Goal: Information Seeking & Learning: Learn about a topic

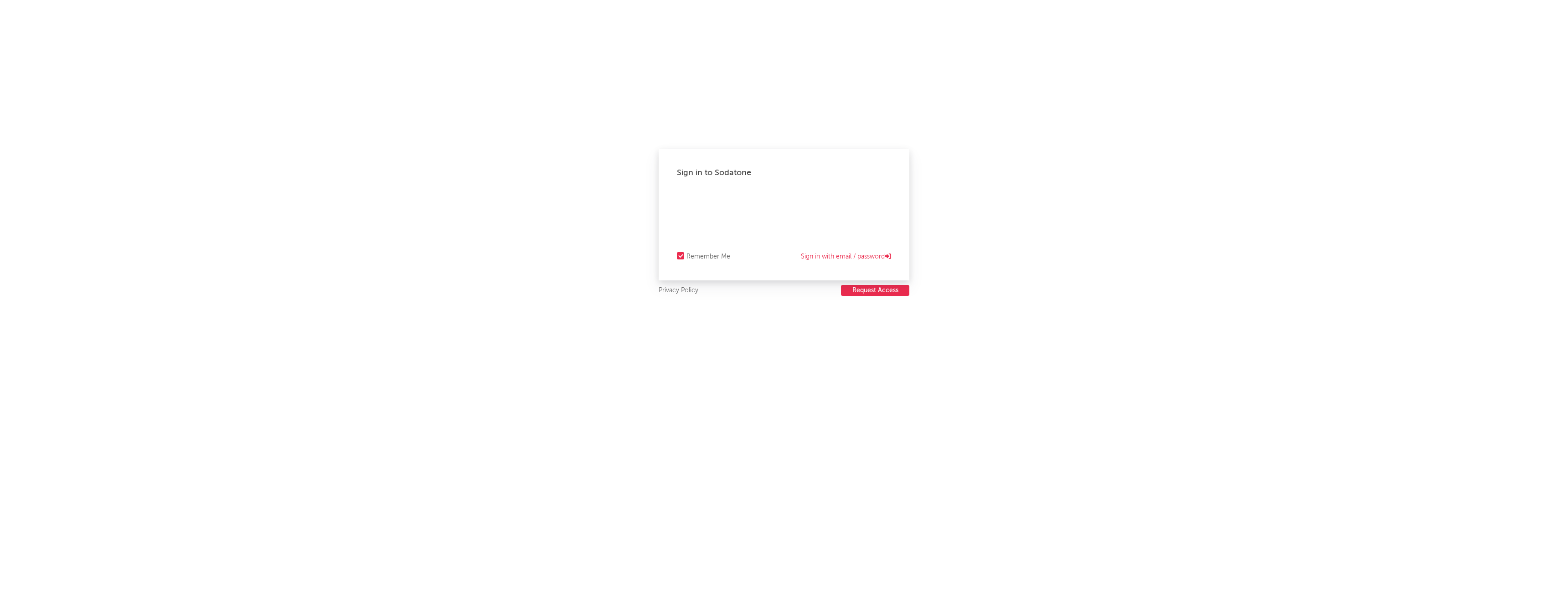
select select "recorded_music"
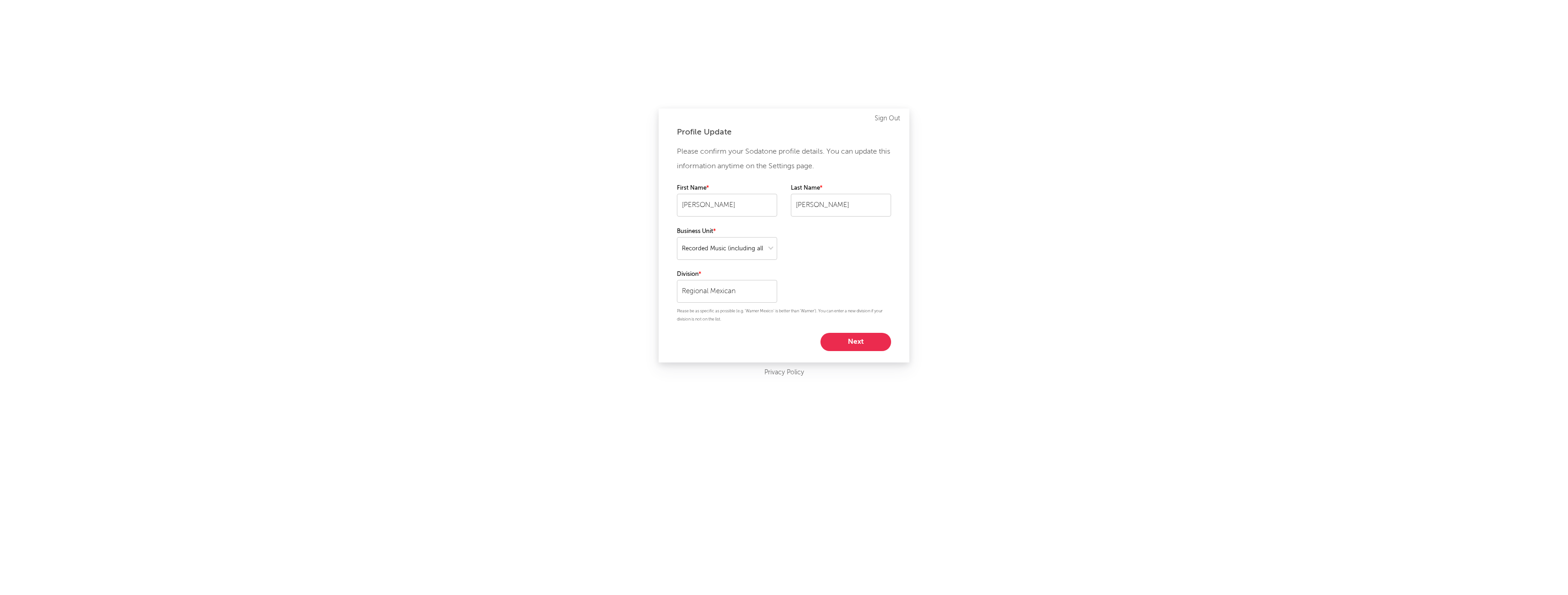
click at [836, 338] on button "Next" at bounding box center [856, 342] width 71 height 18
select select "director_vp"
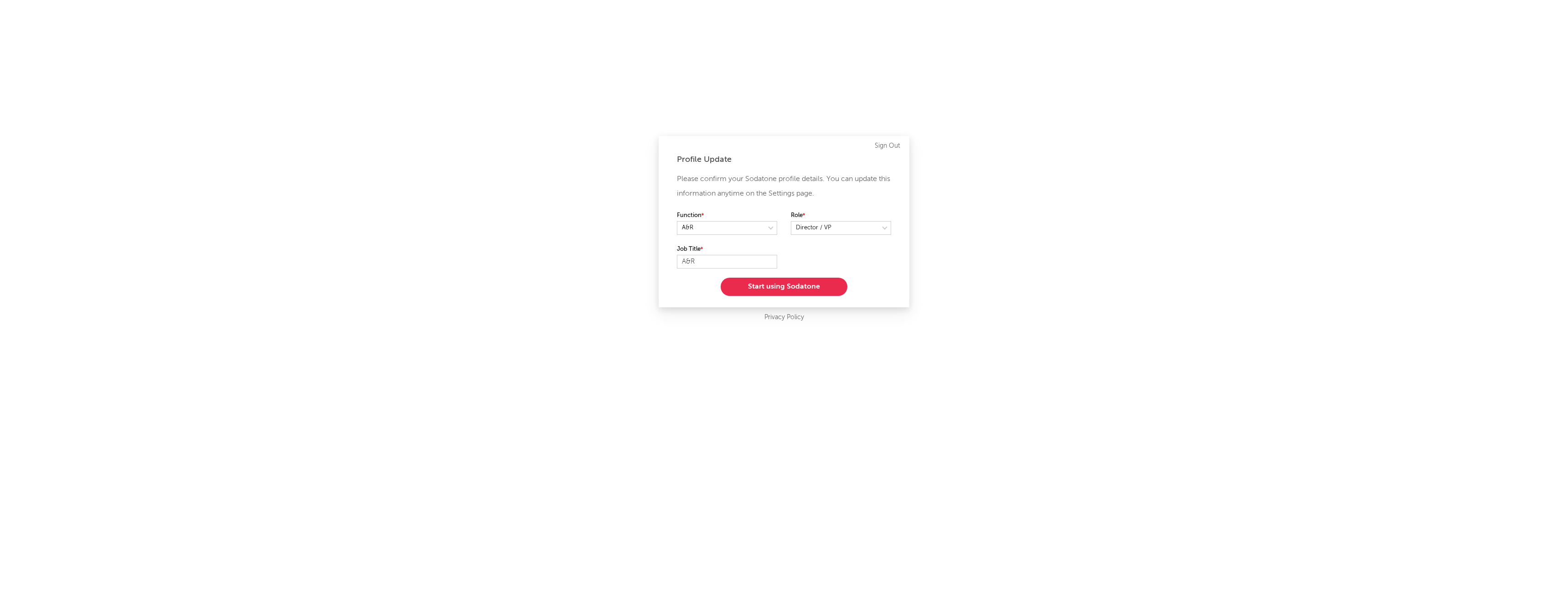
click at [767, 284] on button "Start using Sodatone" at bounding box center [784, 287] width 127 height 18
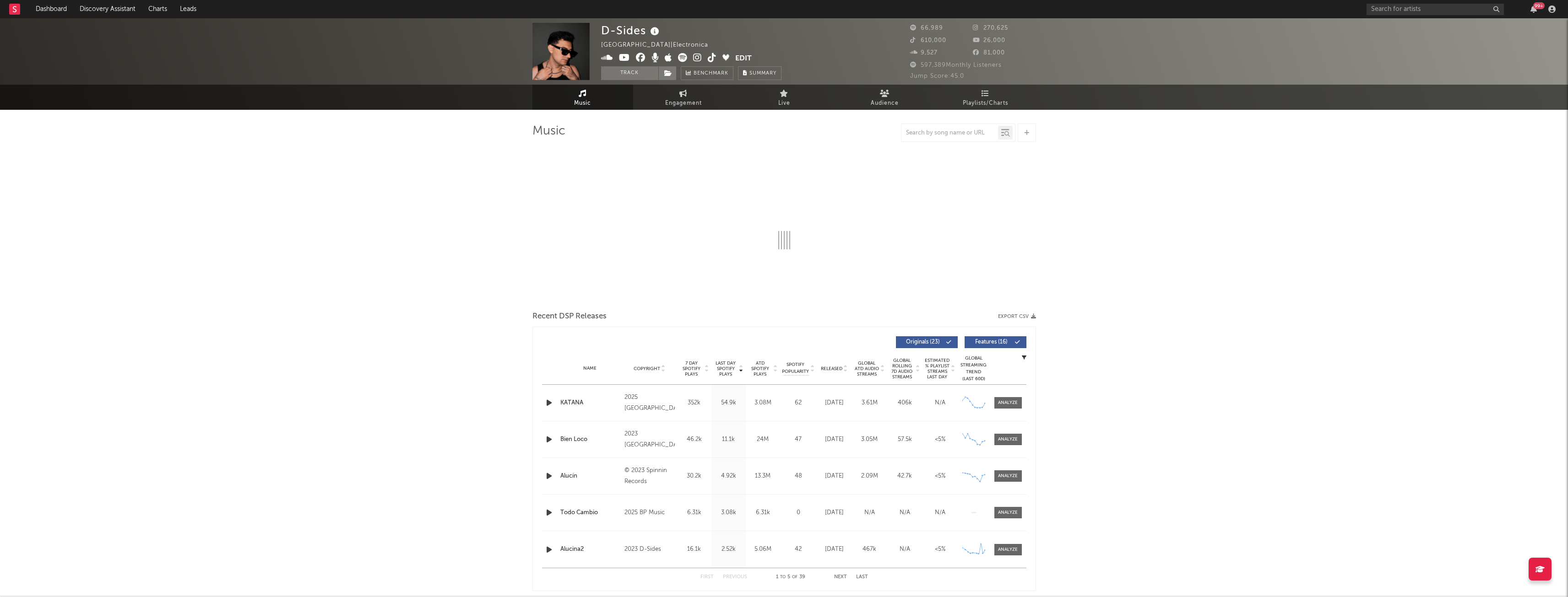
select select "6m"
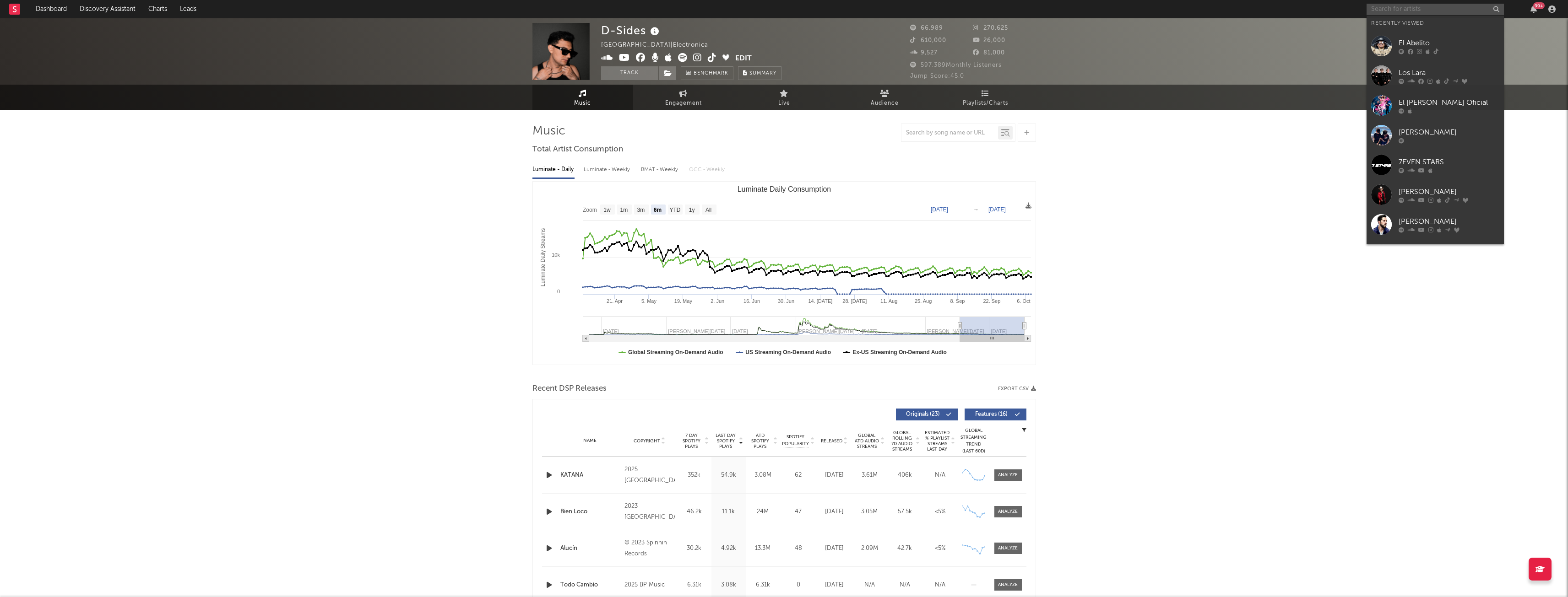
click at [1439, 6] on input "text" at bounding box center [1435, 9] width 138 height 12
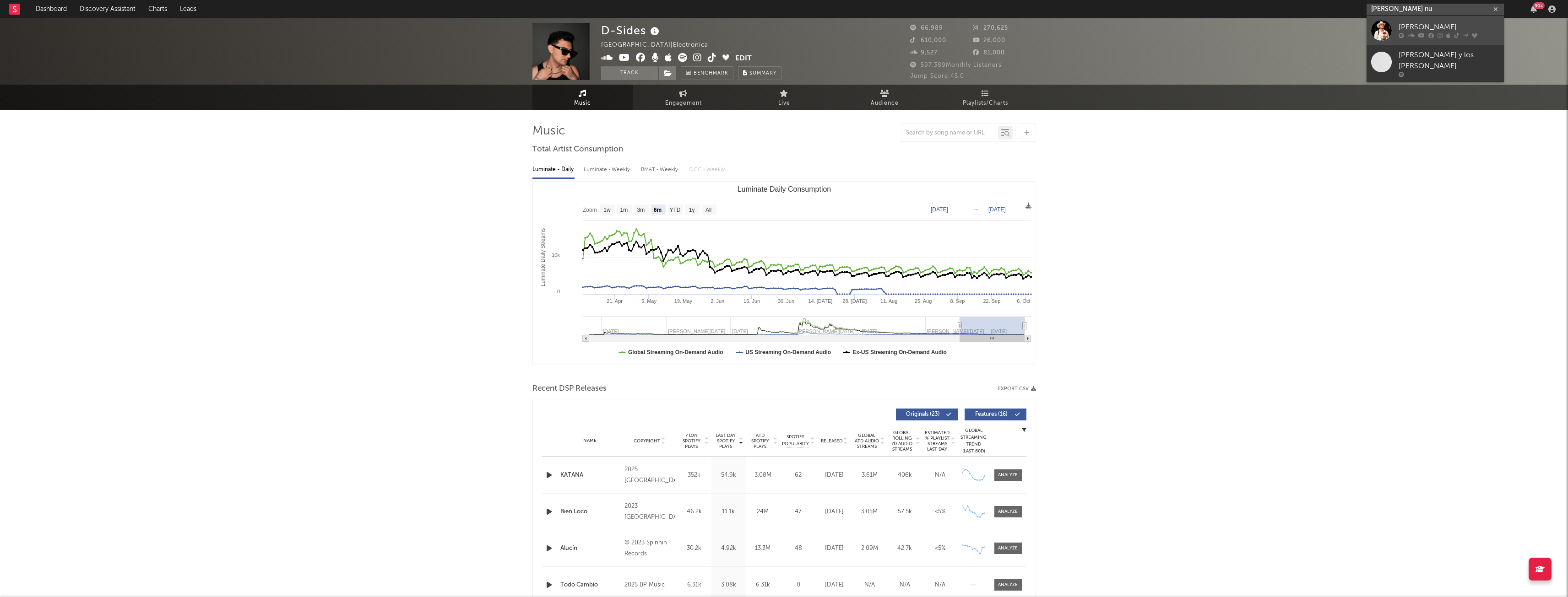
type input "[PERSON_NAME] nu"
click at [1423, 28] on div "[PERSON_NAME]" at bounding box center [1449, 27] width 101 height 11
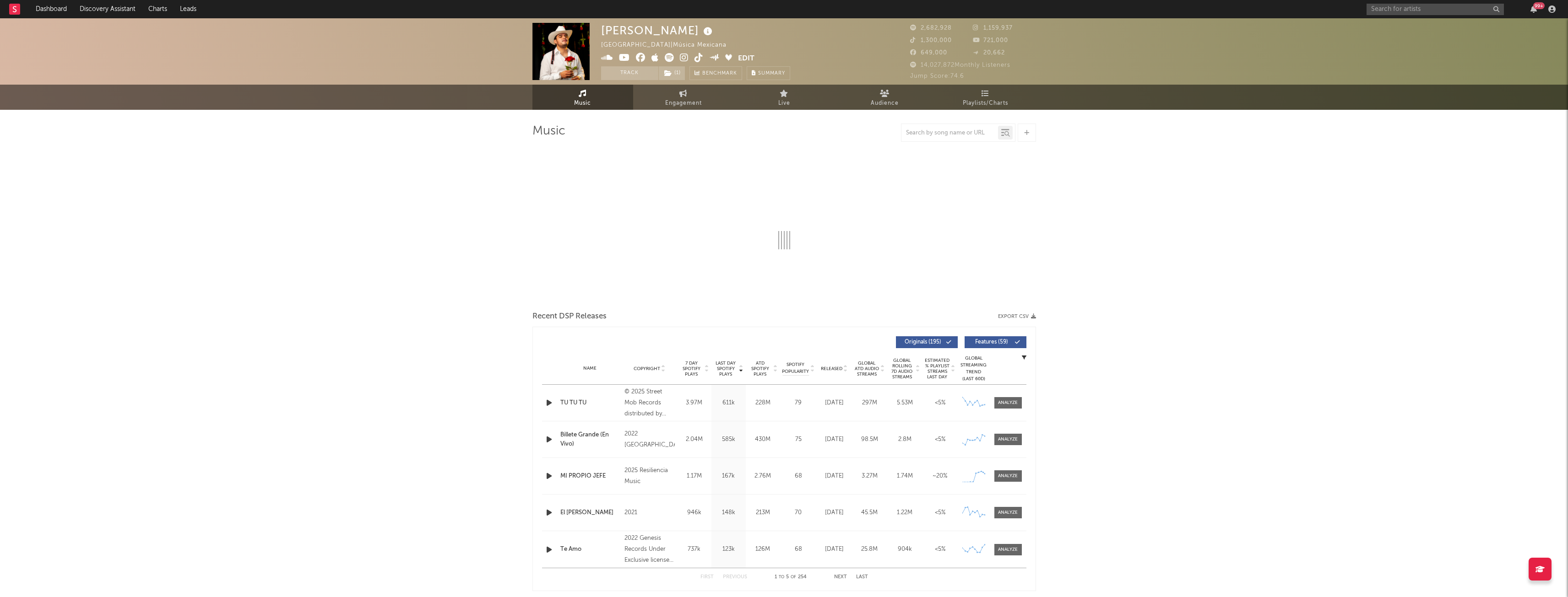
select select "6m"
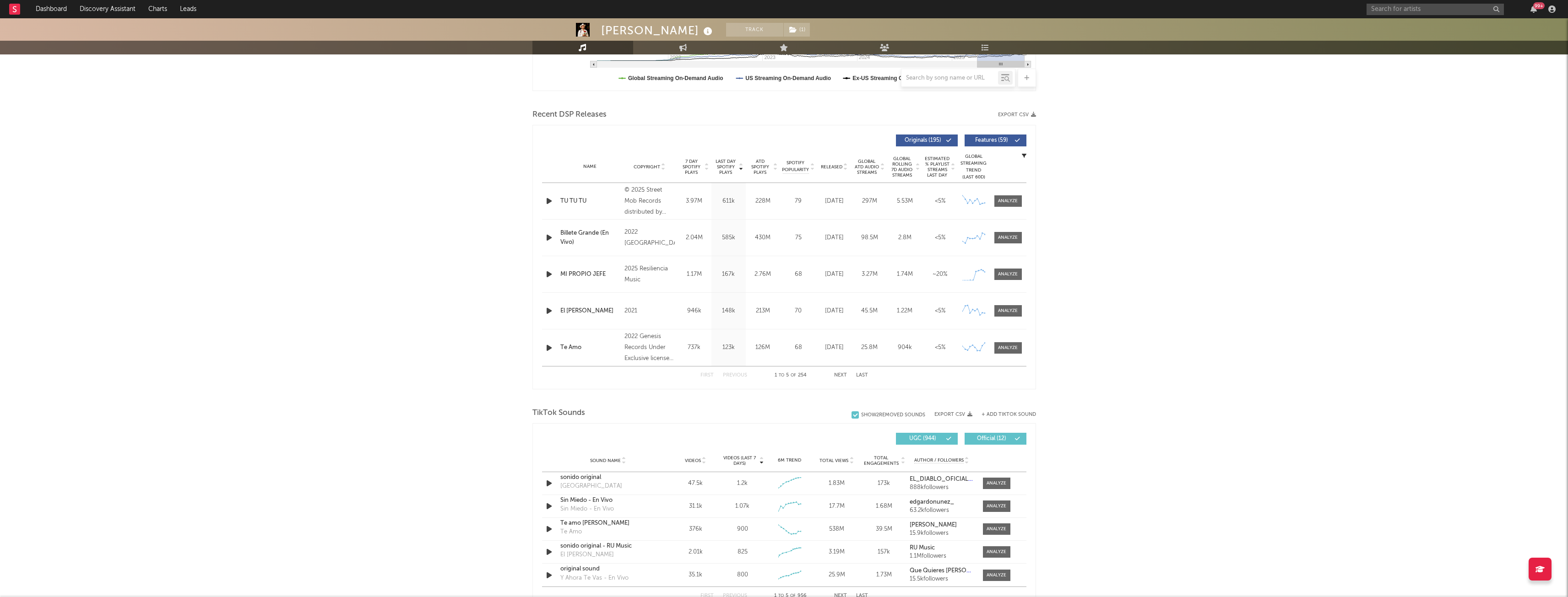
scroll to position [183, 0]
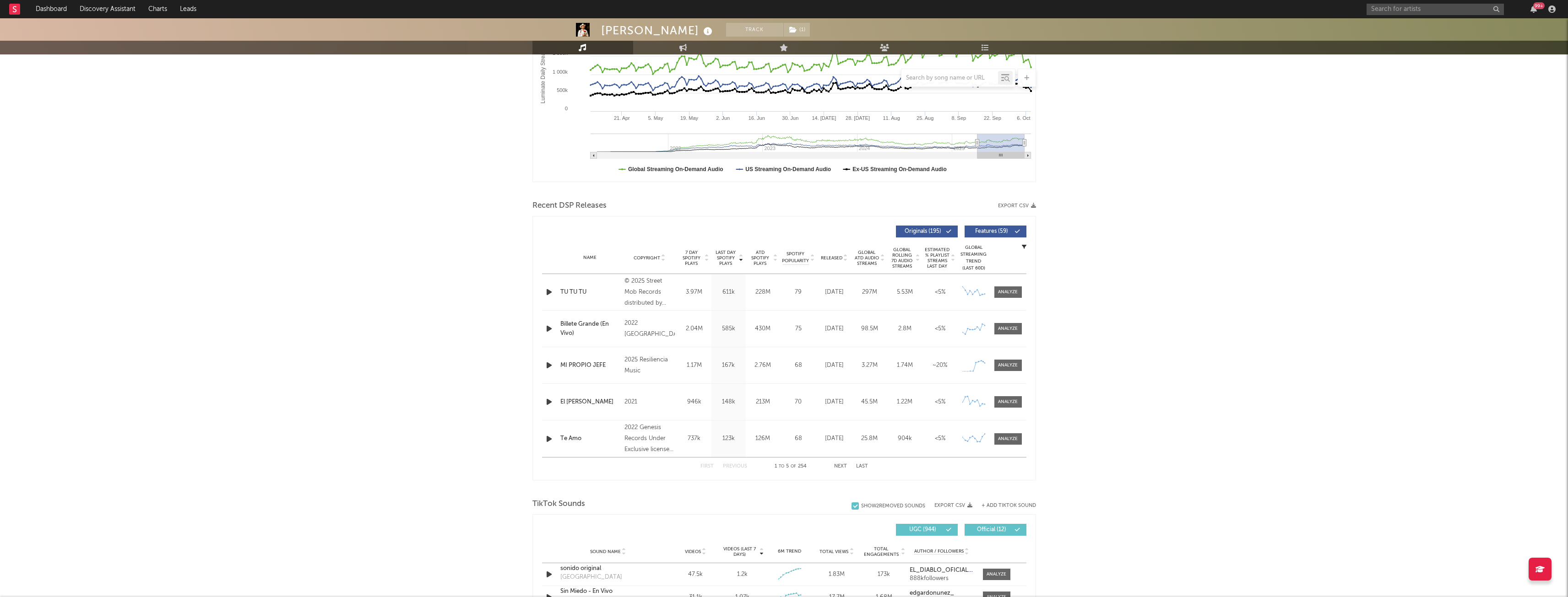
click at [965, 189] on div at bounding box center [784, 191] width 504 height 13
drag, startPoint x: 940, startPoint y: 346, endPoint x: 807, endPoint y: 418, distance: 151.2
click at [837, 431] on div "Name TU TU TU Copyright © 2025 Street Mob Records distributed by [PERSON_NAME] …" at bounding box center [784, 366] width 484 height 183
drag, startPoint x: 756, startPoint y: 489, endPoint x: 823, endPoint y: 477, distance: 68.1
click at [756, 489] on div at bounding box center [784, 489] width 504 height 13
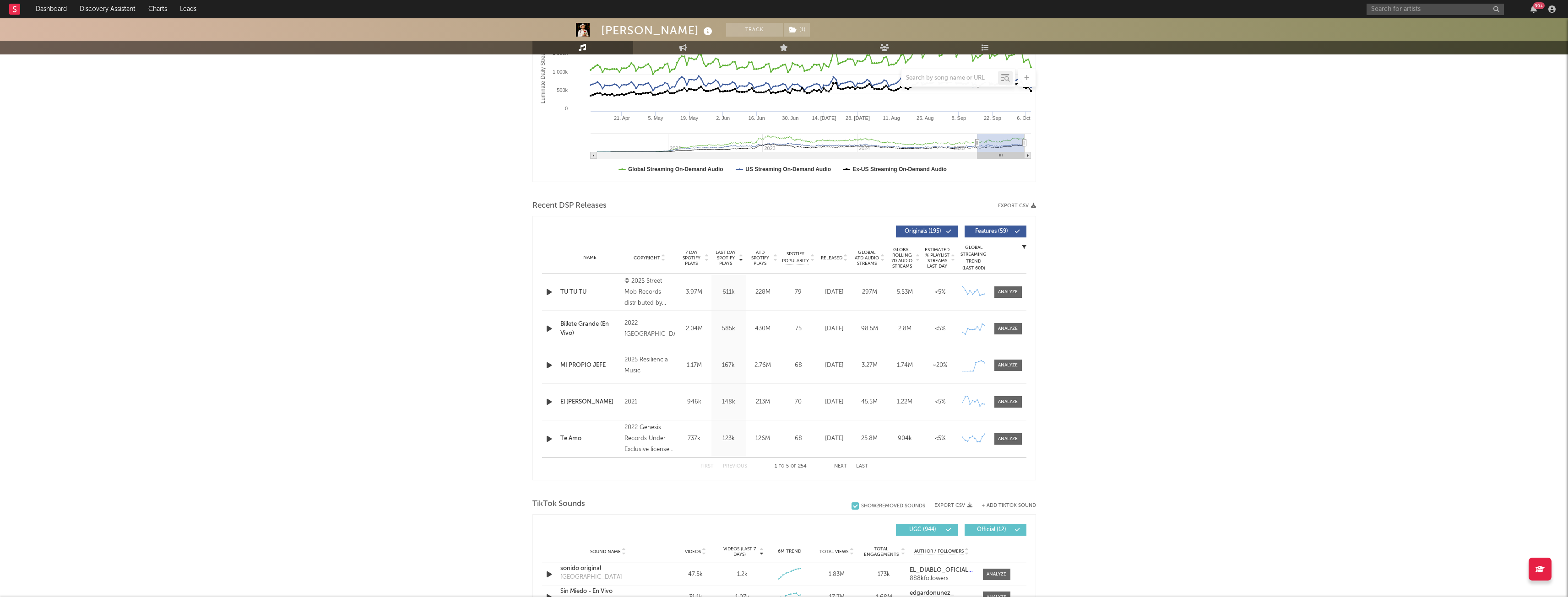
click at [846, 467] on button "Next" at bounding box center [840, 466] width 13 height 5
click at [837, 464] on button "Next" at bounding box center [840, 466] width 13 height 5
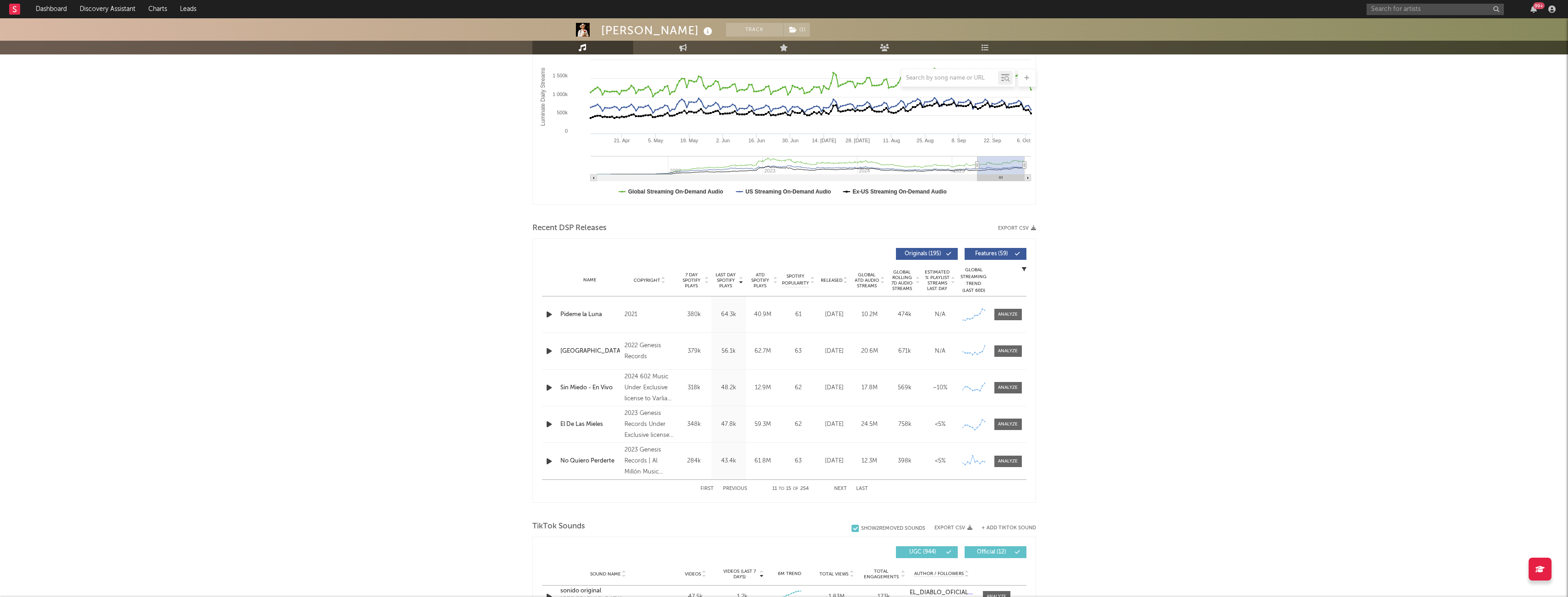
scroll to position [229, 0]
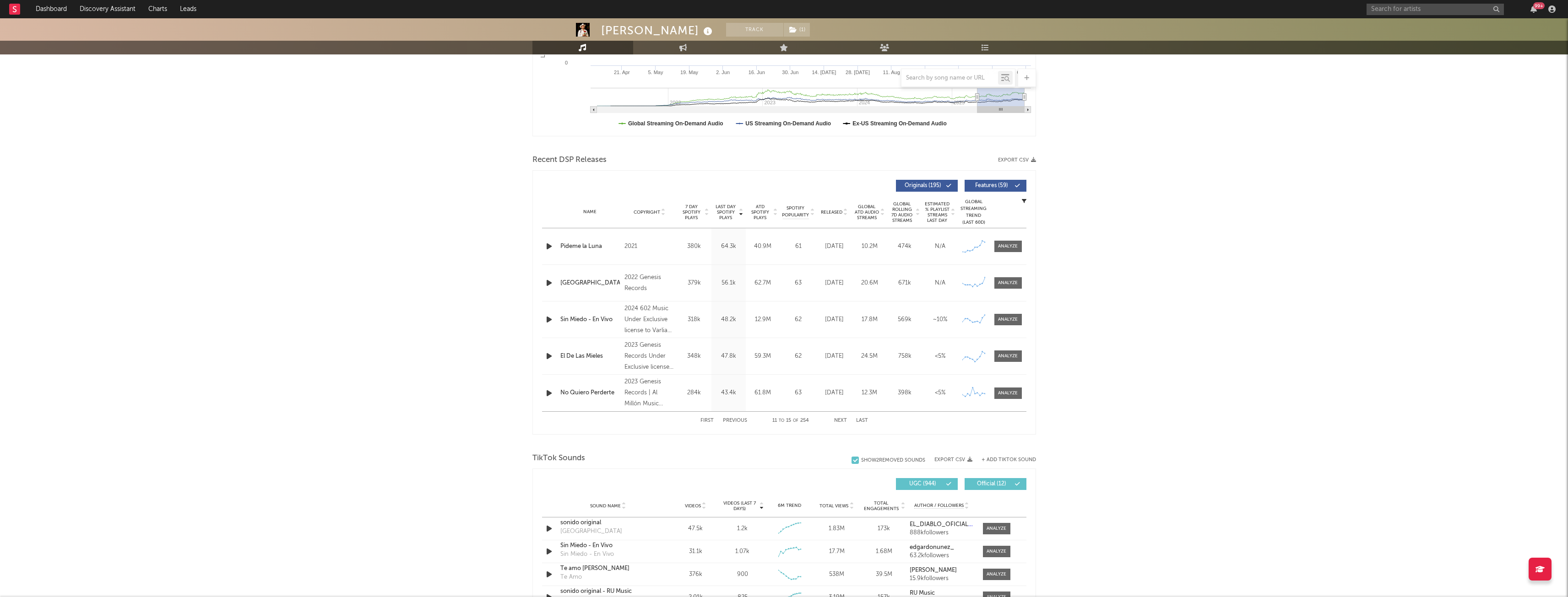
click at [972, 73] on div at bounding box center [949, 78] width 97 height 12
click at [970, 76] on input "text" at bounding box center [949, 78] width 97 height 7
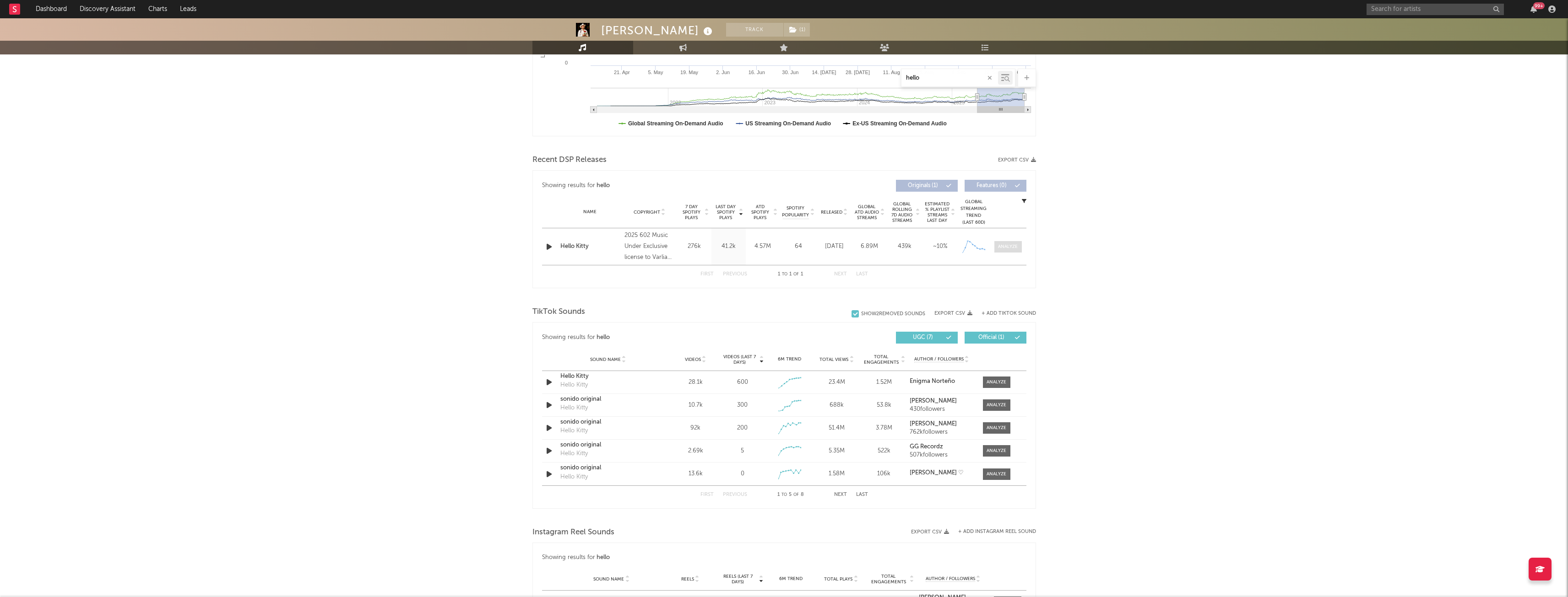
type input "hello"
click at [1009, 247] on div at bounding box center [1007, 246] width 20 height 7
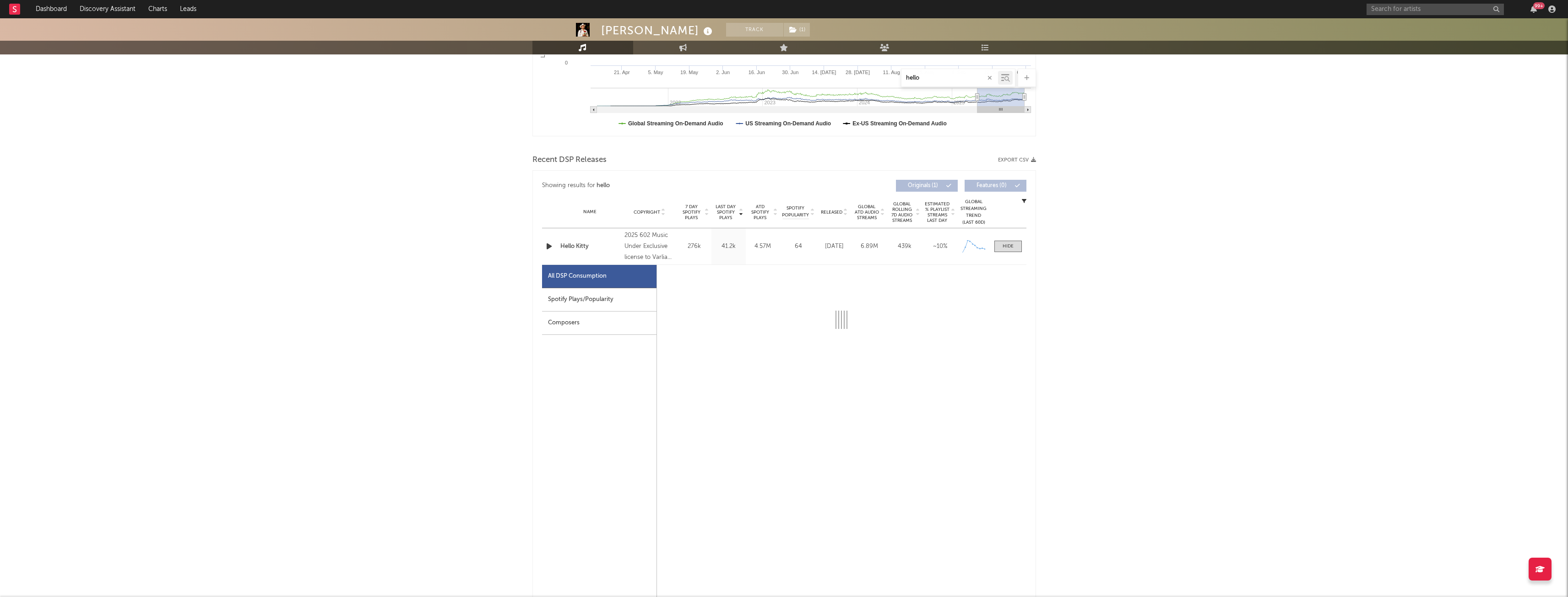
select select "1w"
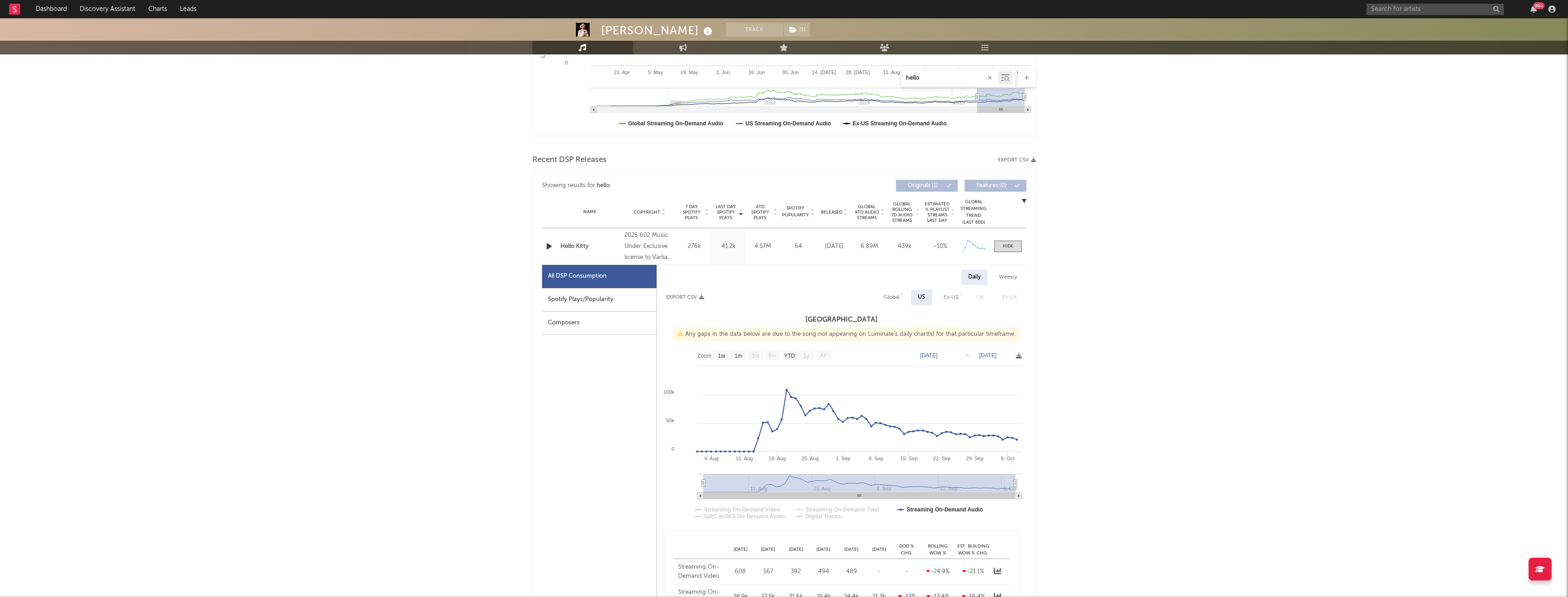
click at [597, 299] on div "Spotify Plays/Popularity" at bounding box center [599, 300] width 114 height 23
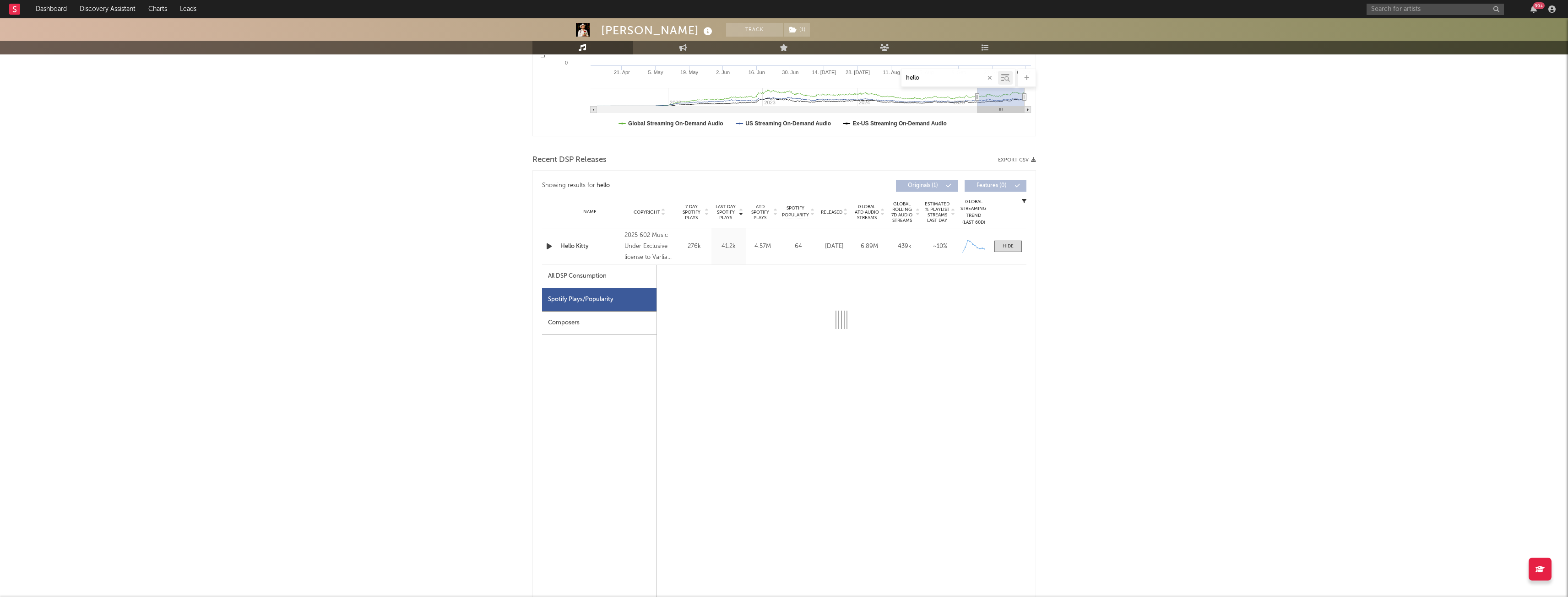
select select "1w"
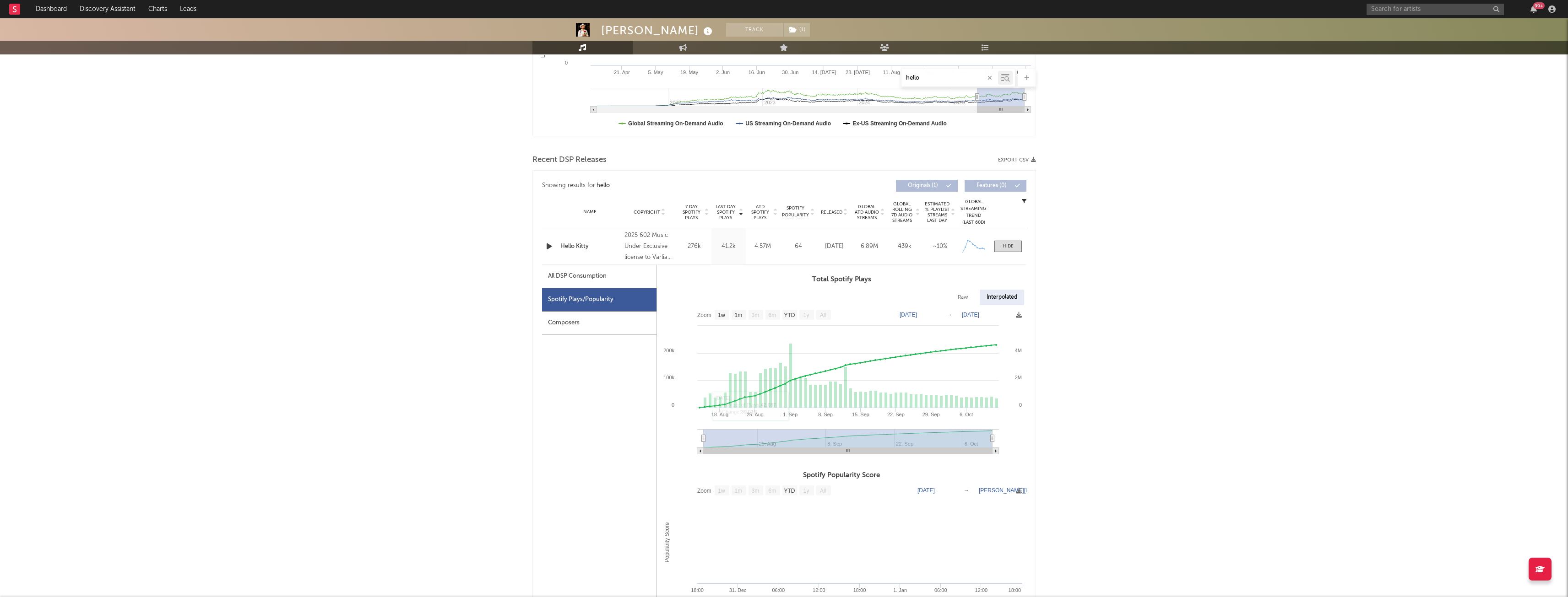
click at [702, 451] on rect at bounding box center [700, 451] width 6 height 6
click at [706, 403] on icon at bounding box center [704, 407] width 9 height 9
